Goal: Task Accomplishment & Management: Manage account settings

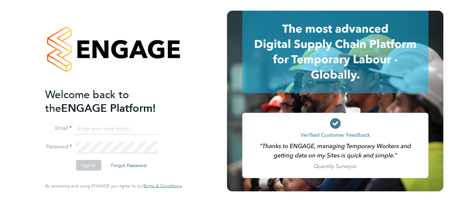
click at [86, 128] on input at bounding box center [117, 129] width 82 height 12
type input "[EMAIL_ADDRESS][PERSON_NAME][DOMAIN_NAME]"
click at [94, 163] on button "Sign In" at bounding box center [88, 165] width 25 height 11
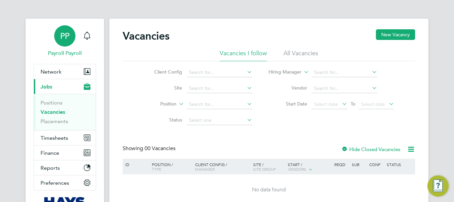
click at [65, 37] on span "PP" at bounding box center [64, 36] width 9 height 9
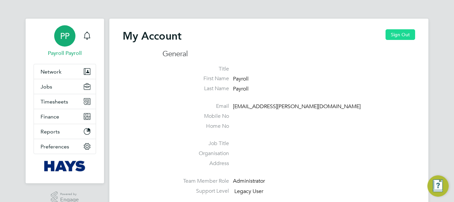
click at [395, 35] on button "Sign Out" at bounding box center [401, 34] width 30 height 11
